Goal: Information Seeking & Learning: Check status

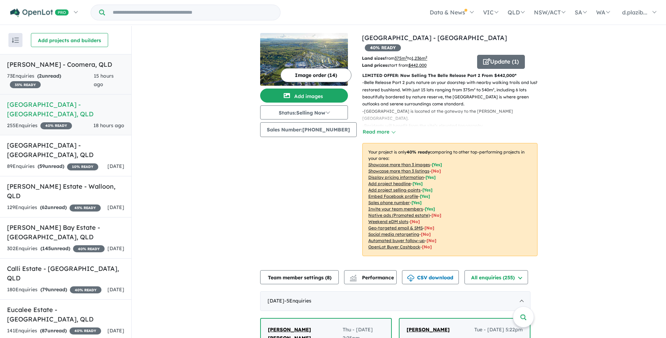
click at [81, 79] on div "73 Enquir ies ( 2 unread) 35 % READY" at bounding box center [50, 80] width 87 height 17
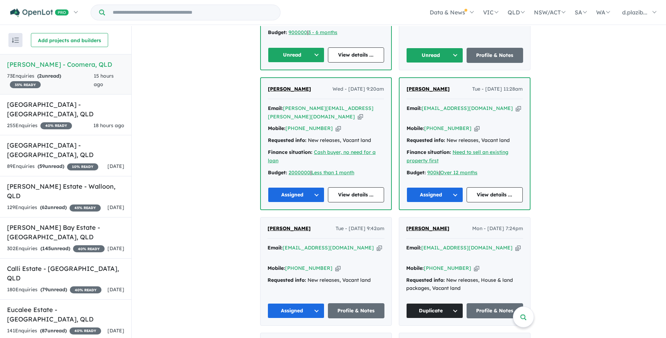
scroll to position [211, 0]
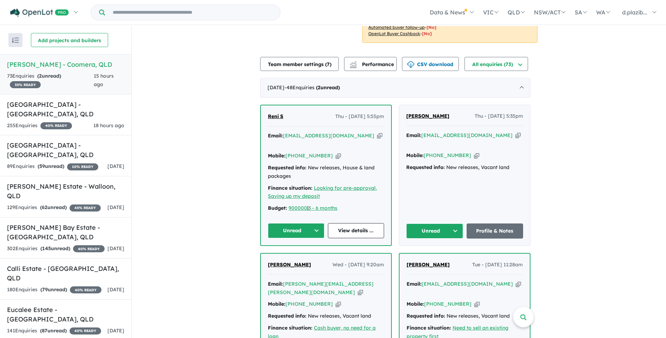
click at [377, 132] on icon "button" at bounding box center [379, 135] width 5 height 7
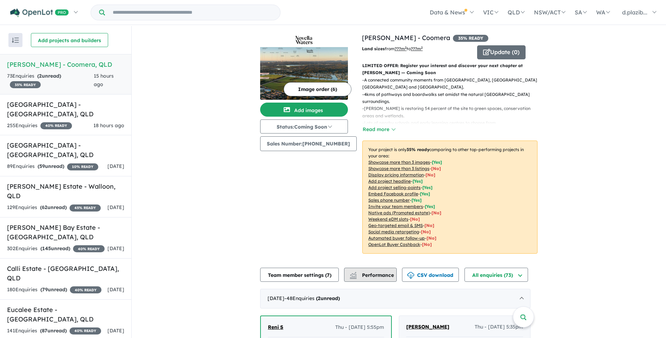
scroll to position [140, 0]
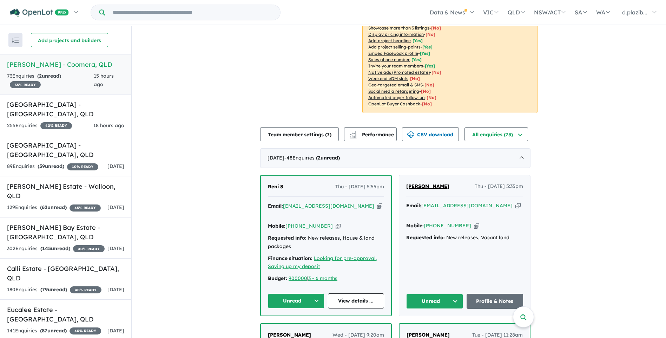
click at [377, 203] on icon "button" at bounding box center [379, 205] width 5 height 7
click at [336, 222] on icon "button" at bounding box center [338, 225] width 5 height 7
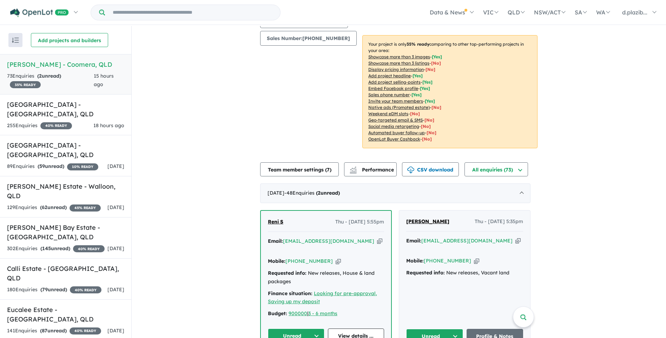
scroll to position [211, 0]
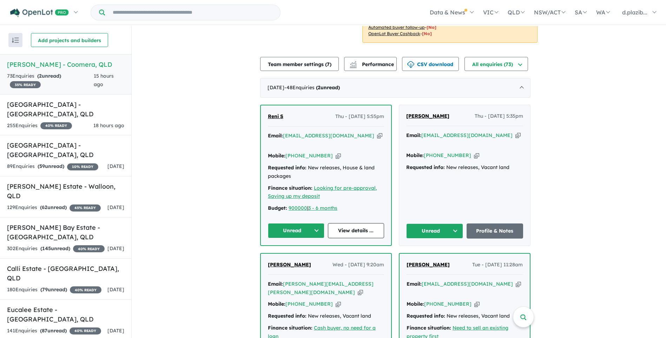
click at [299, 223] on button "Unread" at bounding box center [296, 230] width 57 height 15
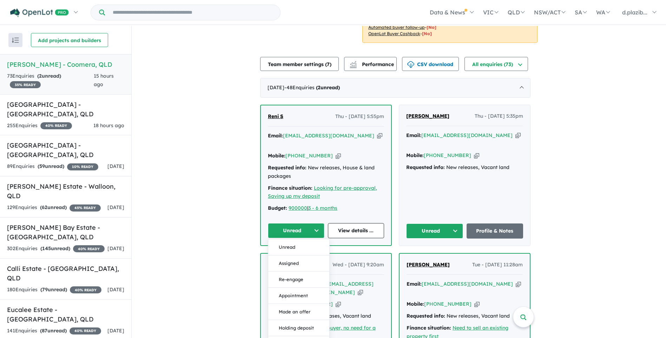
click at [312, 255] on button "Assigned" at bounding box center [298, 263] width 61 height 16
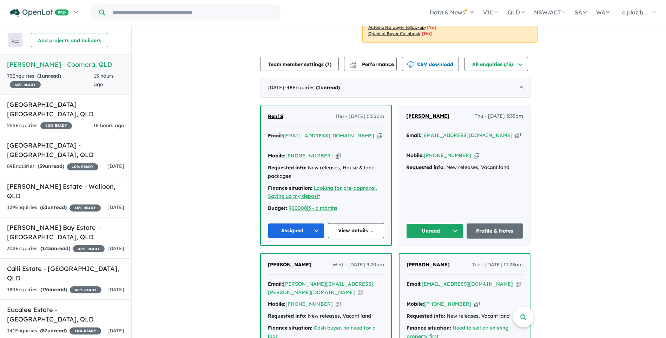
click at [494, 131] on div "Email: [EMAIL_ADDRESS][DOMAIN_NAME] Copied!" at bounding box center [464, 139] width 117 height 17
click at [515, 132] on icon "button" at bounding box center [517, 135] width 5 height 7
click at [474, 152] on icon "button" at bounding box center [476, 155] width 5 height 7
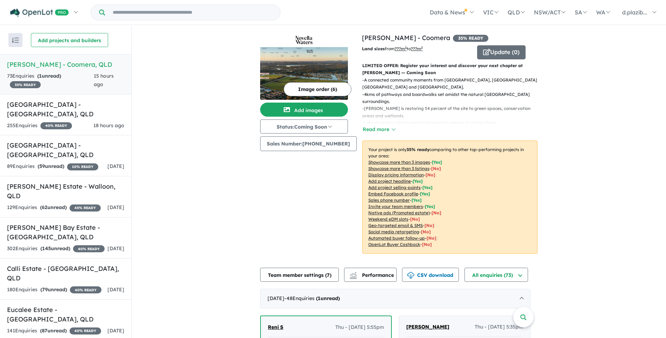
scroll to position [176, 0]
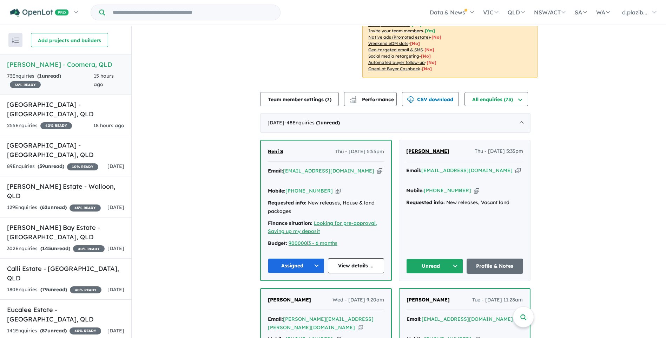
click at [441, 258] on button "Unread" at bounding box center [434, 265] width 57 height 15
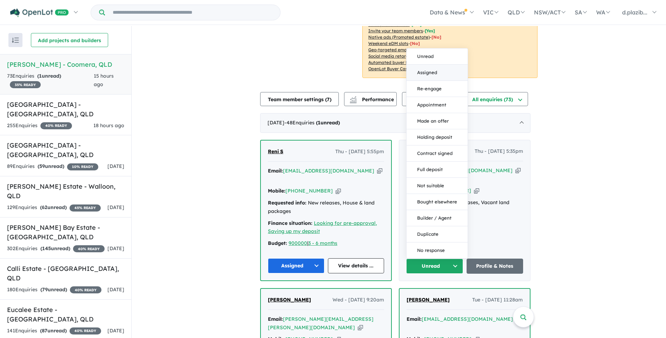
click at [438, 65] on button "Assigned" at bounding box center [437, 73] width 61 height 16
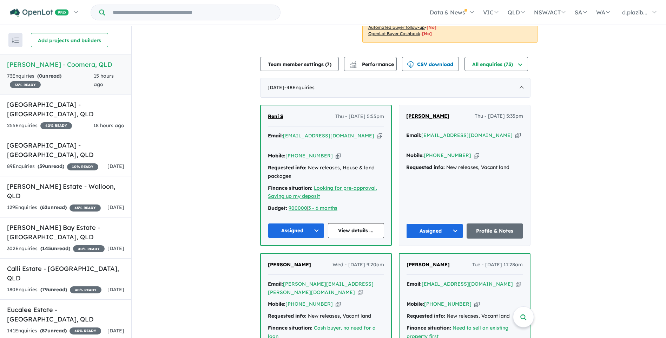
scroll to position [105, 0]
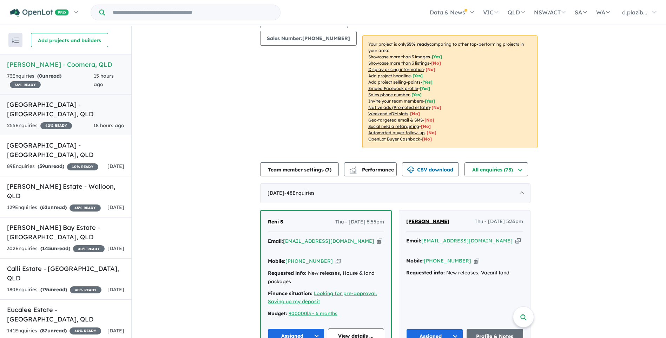
click at [95, 107] on h5 "[GEOGRAPHIC_DATA] - [GEOGRAPHIC_DATA] , [GEOGRAPHIC_DATA]" at bounding box center [65, 109] width 117 height 19
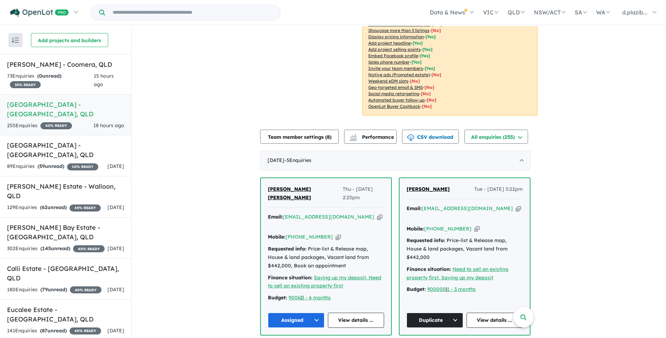
scroll to position [281, 0]
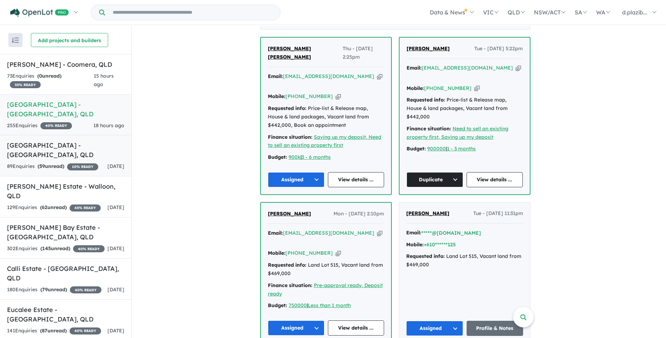
click at [118, 162] on div "[DATE]" at bounding box center [115, 166] width 17 height 8
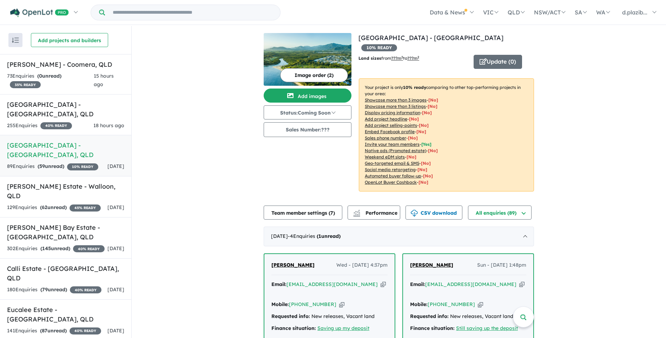
scroll to position [211, 0]
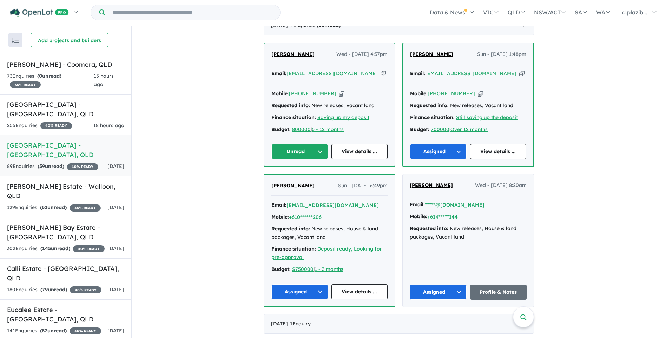
click at [381, 70] on icon "button" at bounding box center [383, 73] width 5 height 7
click at [329, 90] on div "Mobile: [PHONE_NUMBER] Copied!" at bounding box center [329, 94] width 116 height 8
click at [339, 90] on icon "button" at bounding box center [341, 93] width 5 height 7
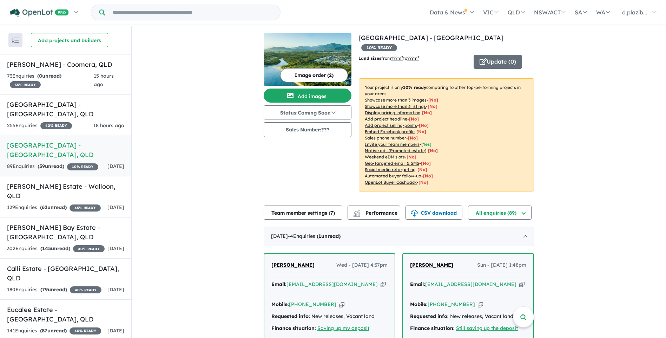
scroll to position [140, 0]
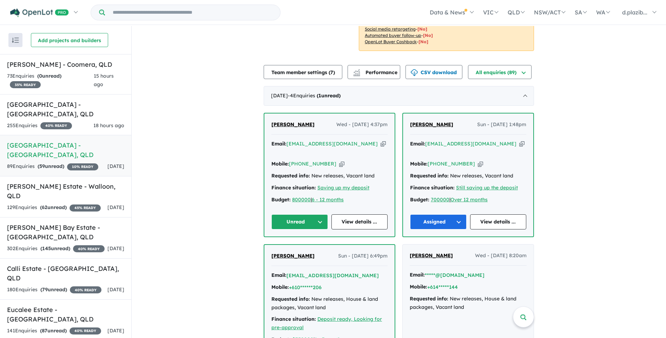
click at [302, 214] on button "Unread" at bounding box center [299, 221] width 57 height 15
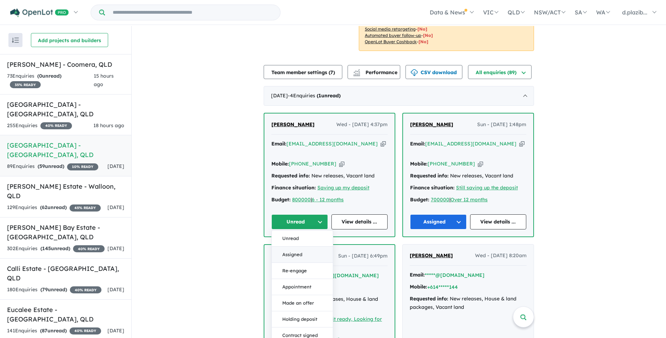
click at [299, 246] on button "Assigned" at bounding box center [302, 254] width 61 height 16
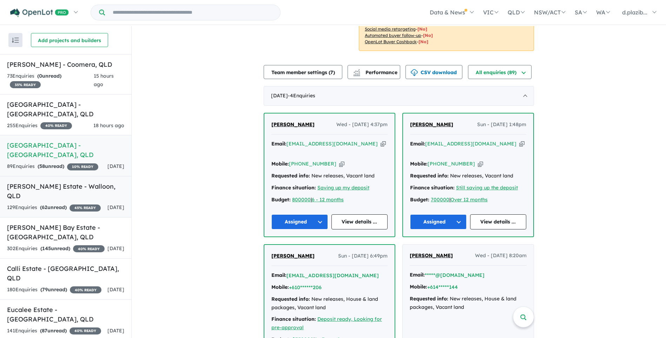
click at [82, 190] on link "[PERSON_NAME] Estate - Walloon , QLD 129 Enquir ies ( 62 unread) 45 % READY [DA…" at bounding box center [65, 196] width 131 height 41
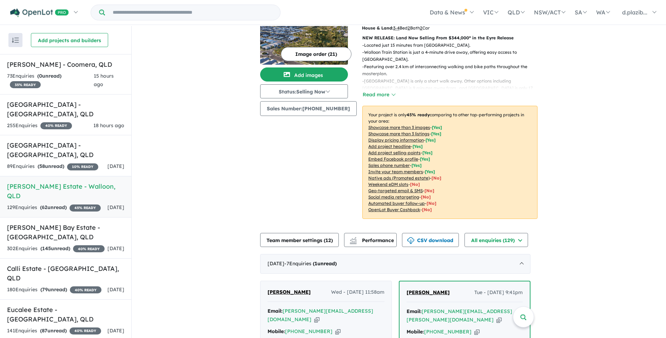
scroll to position [246, 0]
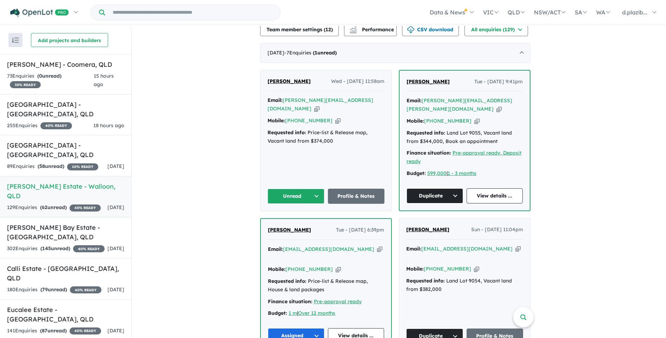
click at [319, 105] on icon "button" at bounding box center [316, 108] width 5 height 7
click at [335, 117] on icon "button" at bounding box center [337, 120] width 5 height 7
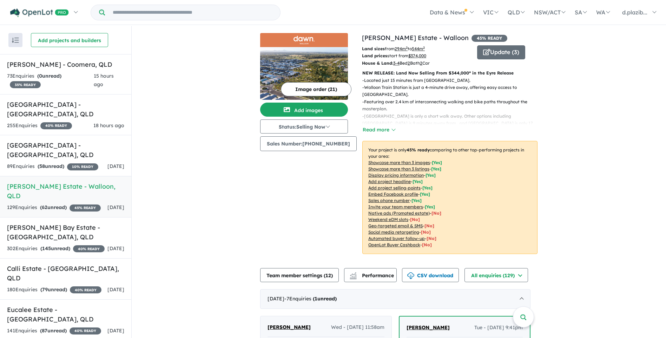
scroll to position [140, 0]
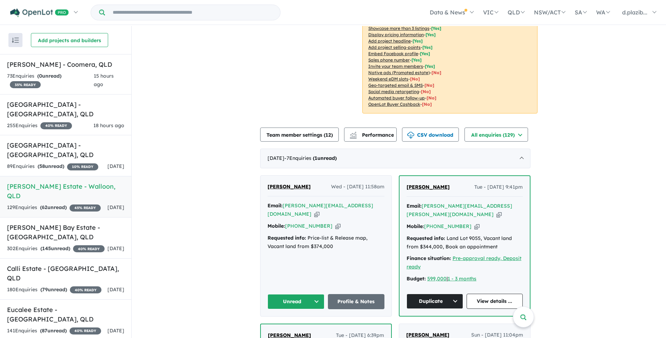
click at [302, 300] on button "Unread" at bounding box center [295, 301] width 57 height 15
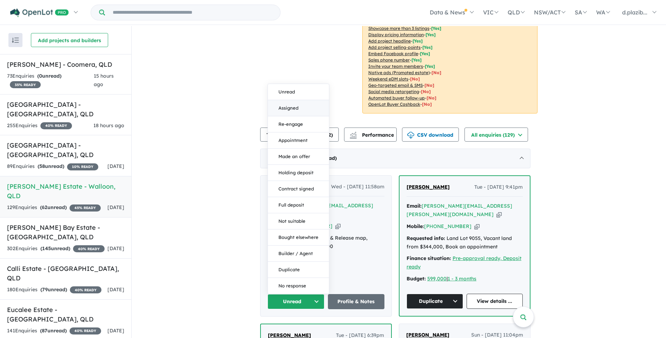
click at [302, 103] on button "Assigned" at bounding box center [298, 108] width 61 height 16
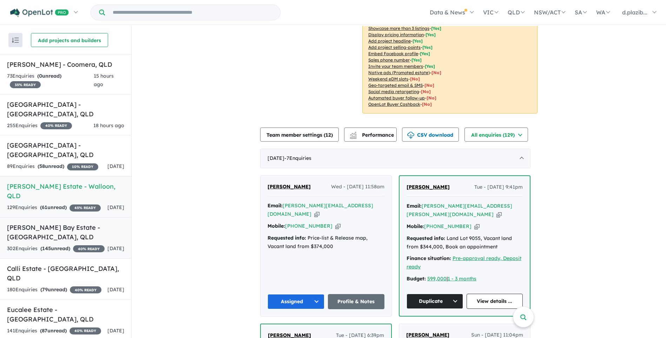
click at [100, 234] on h5 "[PERSON_NAME] Bay Estate - [GEOGRAPHIC_DATA] , [GEOGRAPHIC_DATA]" at bounding box center [65, 232] width 117 height 19
